Goal: Information Seeking & Learning: Find specific fact

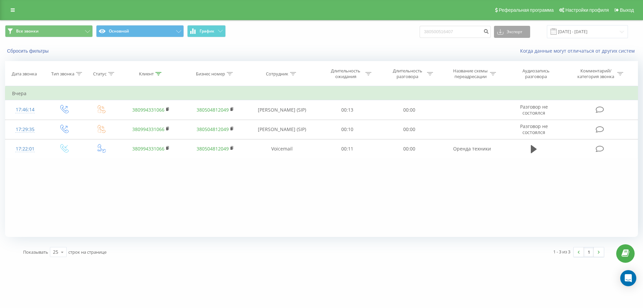
type input "380500516407"
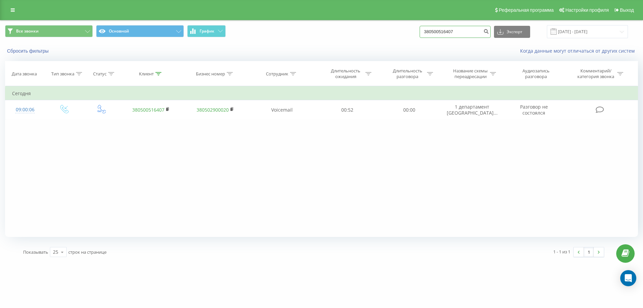
click at [445, 32] on input "380500516407" at bounding box center [455, 32] width 71 height 12
paste input "930646483"
type input "380930646483"
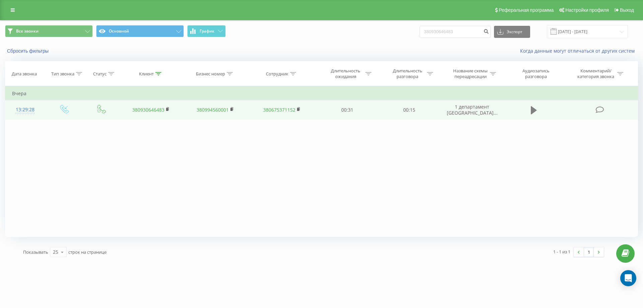
click at [530, 113] on button at bounding box center [534, 110] width 10 height 10
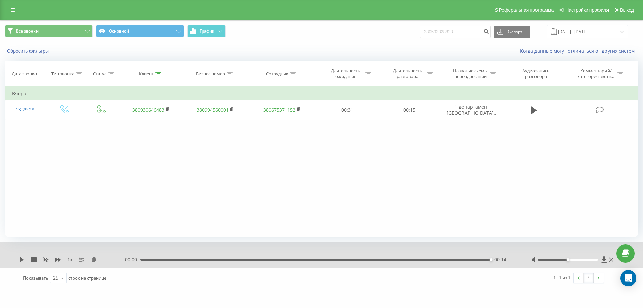
type input "380503328823"
